Goal: Task Accomplishment & Management: Understand process/instructions

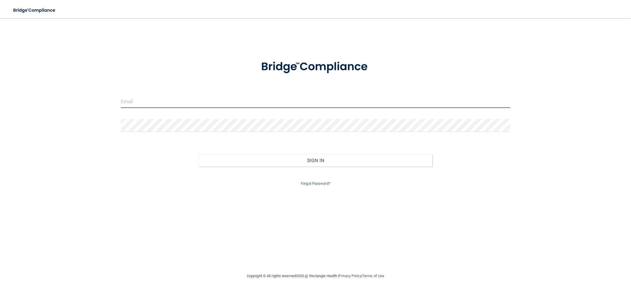
click at [126, 102] on input "email" at bounding box center [315, 101] width 389 height 13
type input "[EMAIL_ADDRESS][DOMAIN_NAME]"
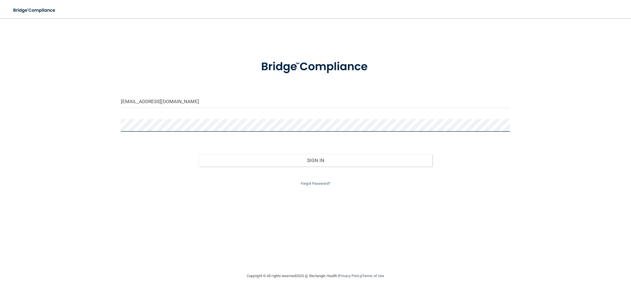
click at [198, 154] on button "Sign In" at bounding box center [314, 160] width 233 height 12
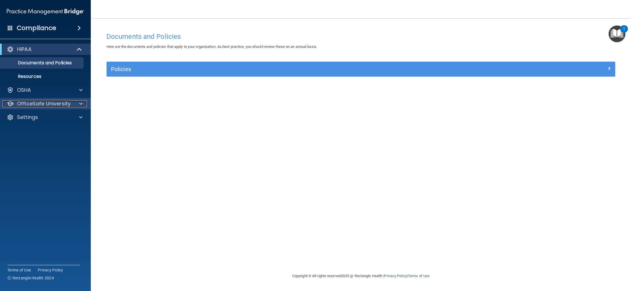
click at [80, 103] on span at bounding box center [80, 103] width 3 height 7
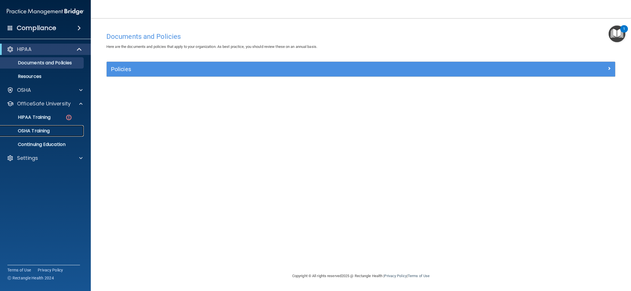
click at [35, 131] on p "OSHA Training" at bounding box center [27, 131] width 46 height 6
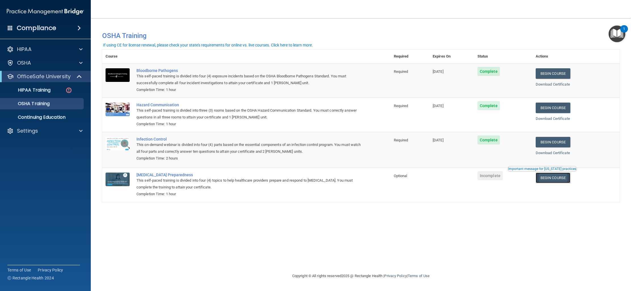
click at [556, 178] on link "Begin Course" at bounding box center [552, 178] width 35 height 10
click at [69, 91] on img at bounding box center [68, 90] width 7 height 7
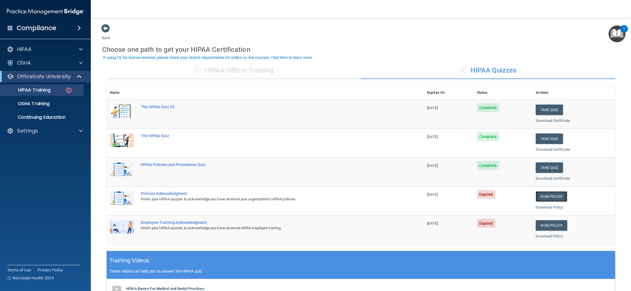
click at [544, 196] on link "Sign Policy" at bounding box center [550, 196] width 31 height 10
click at [547, 196] on link "Sign Policy" at bounding box center [550, 196] width 31 height 10
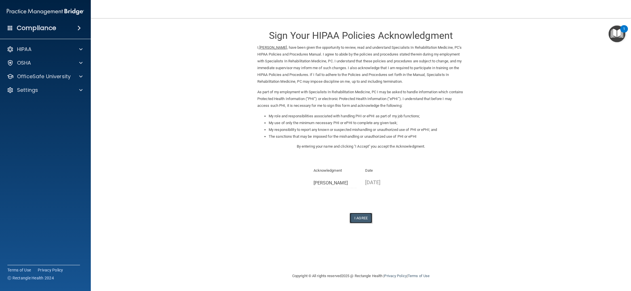
click at [359, 218] on button "I Agree" at bounding box center [360, 218] width 23 height 10
click at [358, 218] on button "I Agree" at bounding box center [360, 218] width 23 height 10
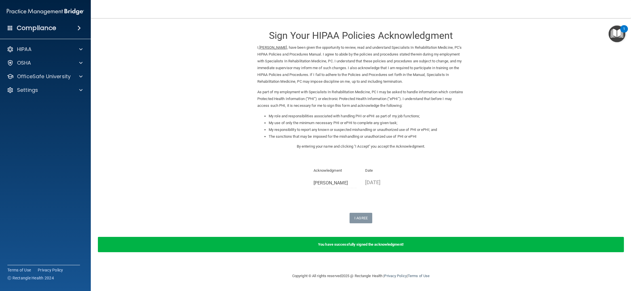
click at [622, 29] on div "1" at bounding box center [624, 28] width 8 height 7
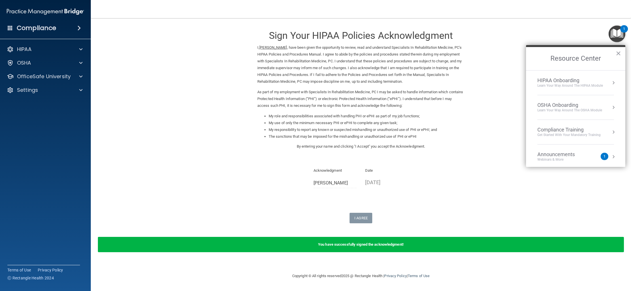
click at [604, 157] on div "1" at bounding box center [604, 157] width 2 height 0
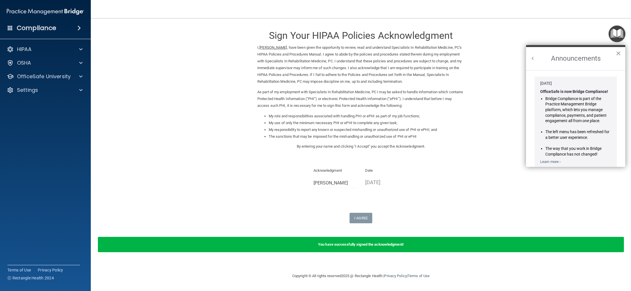
click at [617, 54] on button "×" at bounding box center [617, 53] width 5 height 9
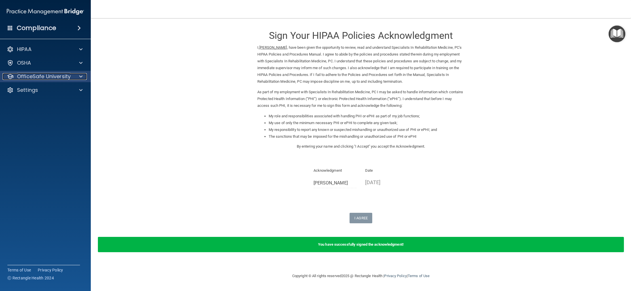
click at [43, 76] on p "OfficeSafe University" at bounding box center [44, 76] width 54 height 7
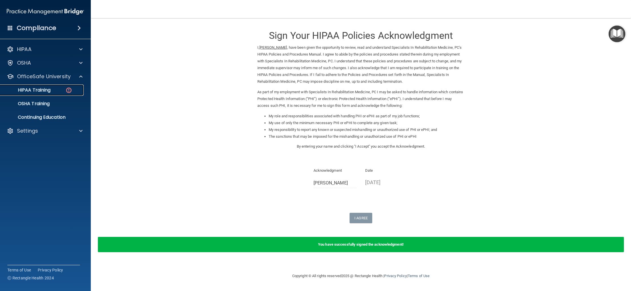
click at [41, 90] on p "HIPAA Training" at bounding box center [27, 90] width 47 height 6
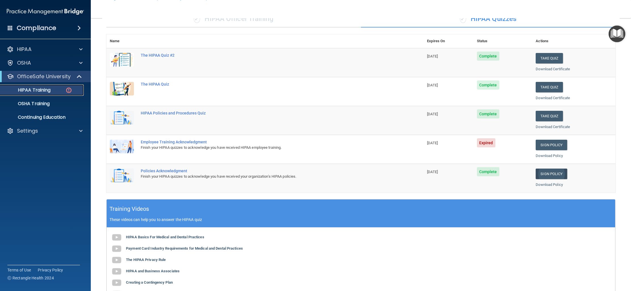
scroll to position [61, 0]
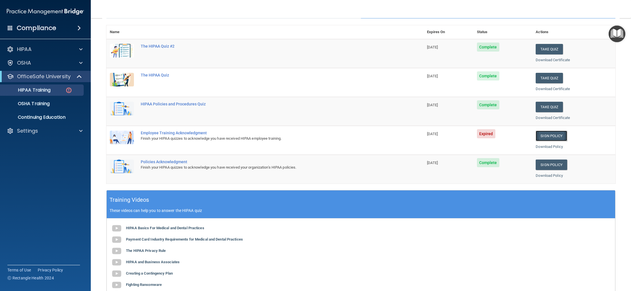
click at [544, 135] on link "Sign Policy" at bounding box center [550, 136] width 31 height 10
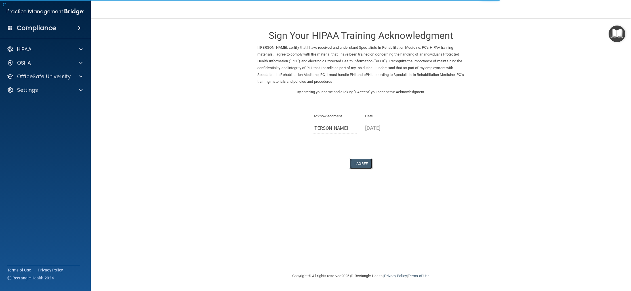
click at [359, 163] on button "I Agree" at bounding box center [360, 163] width 23 height 10
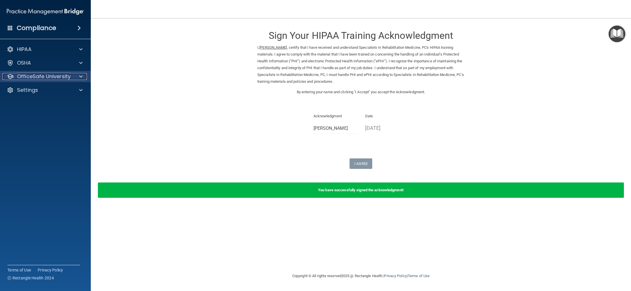
click at [81, 76] on span at bounding box center [80, 76] width 3 height 7
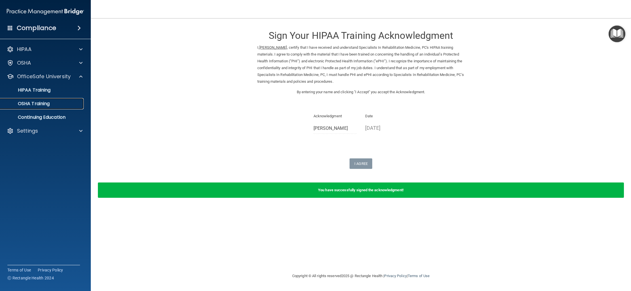
click at [41, 105] on p "OSHA Training" at bounding box center [27, 104] width 46 height 6
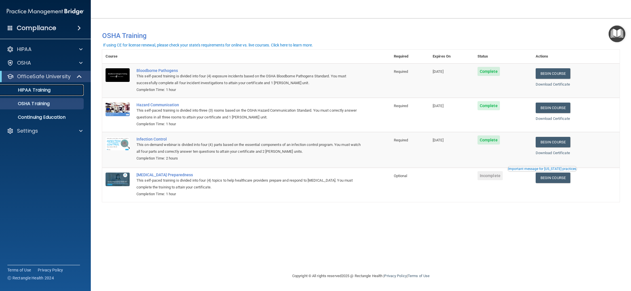
click at [46, 90] on p "HIPAA Training" at bounding box center [27, 90] width 47 height 6
